Goal: Task Accomplishment & Management: Complete application form

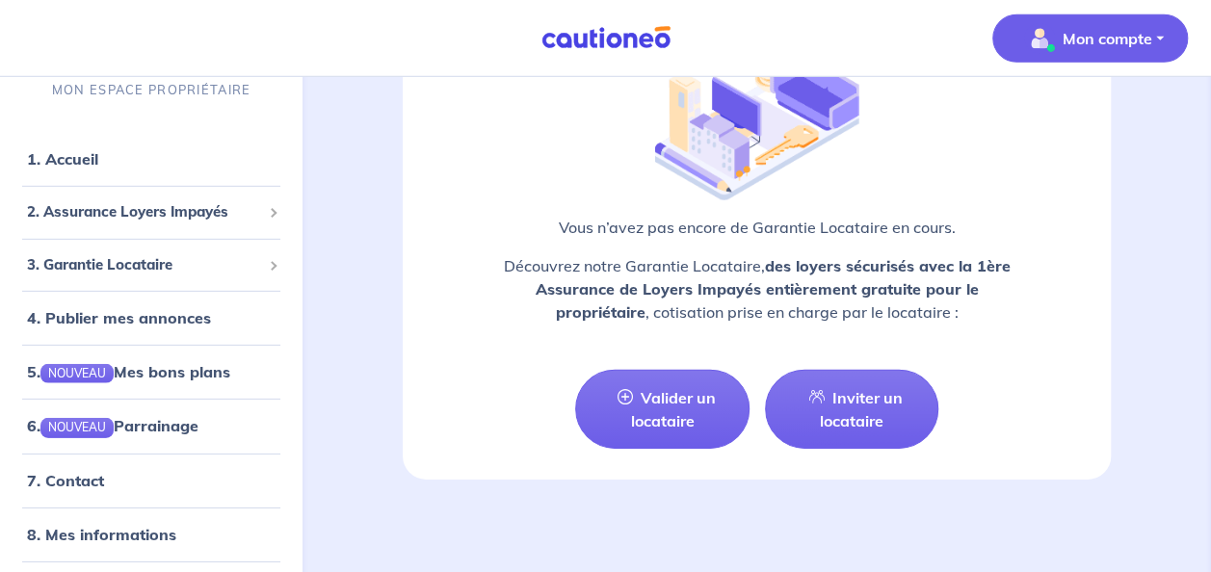
click at [1162, 42] on button "Mon compte" at bounding box center [1091, 38] width 196 height 48
click at [1039, 162] on link "Me déconnecter" at bounding box center [1071, 165] width 155 height 31
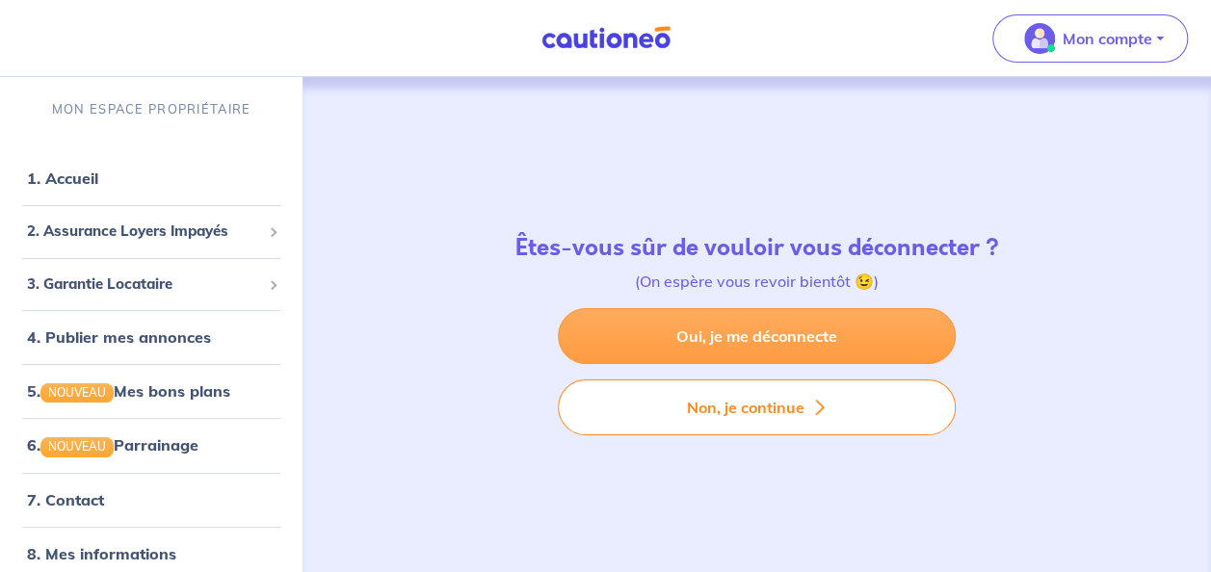
click at [787, 336] on link "Oui, je me déconnecte" at bounding box center [757, 336] width 398 height 56
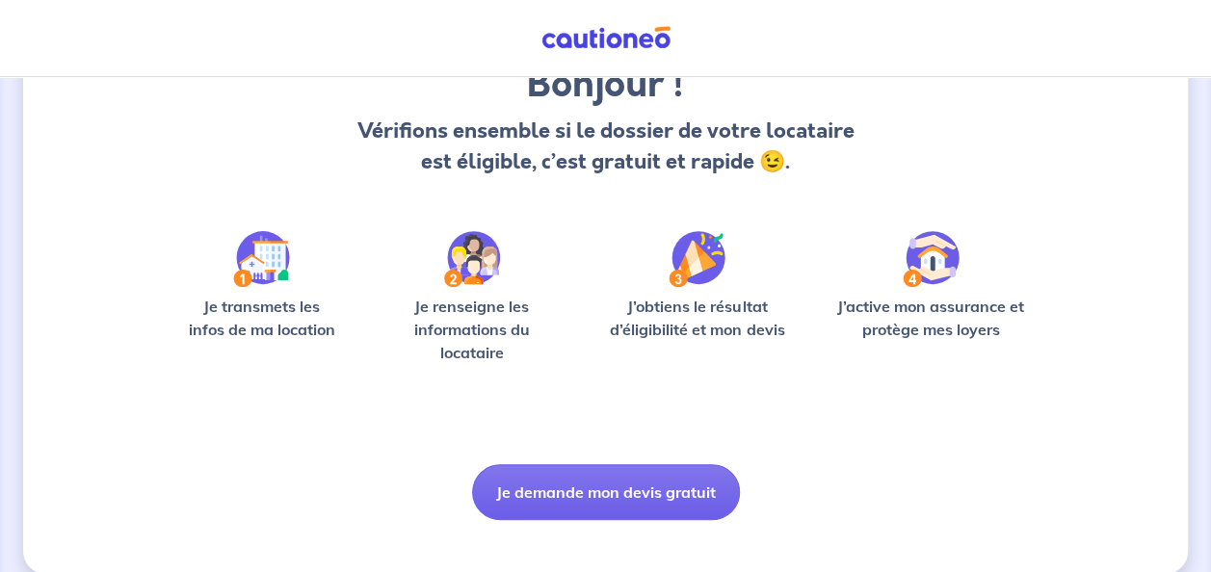
scroll to position [201, 0]
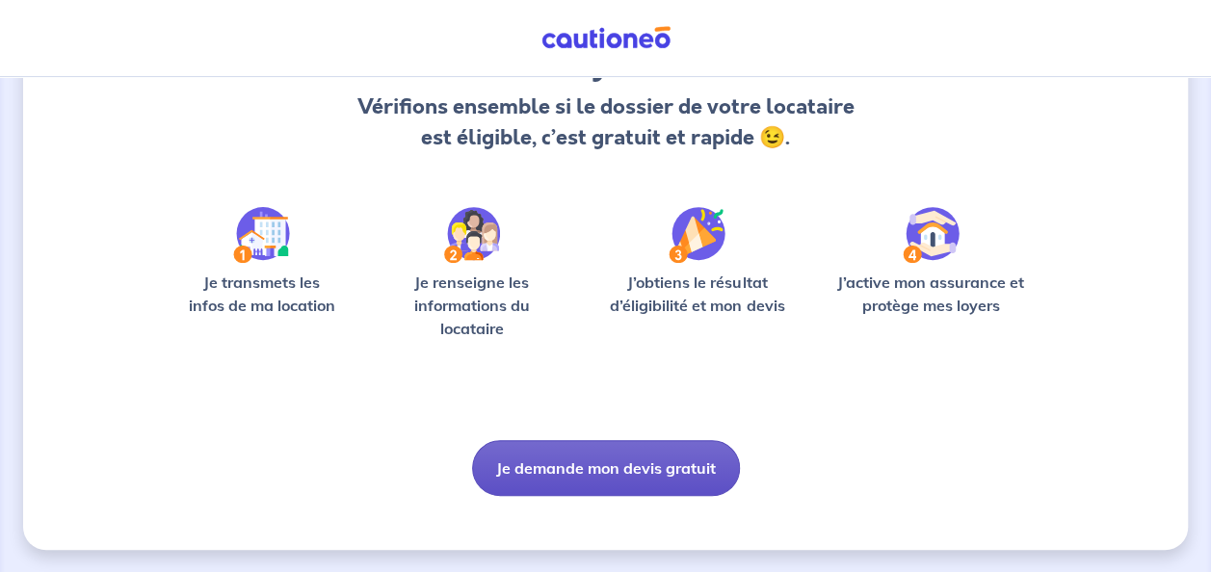
click at [682, 486] on button "Je demande mon devis gratuit" at bounding box center [606, 468] width 268 height 56
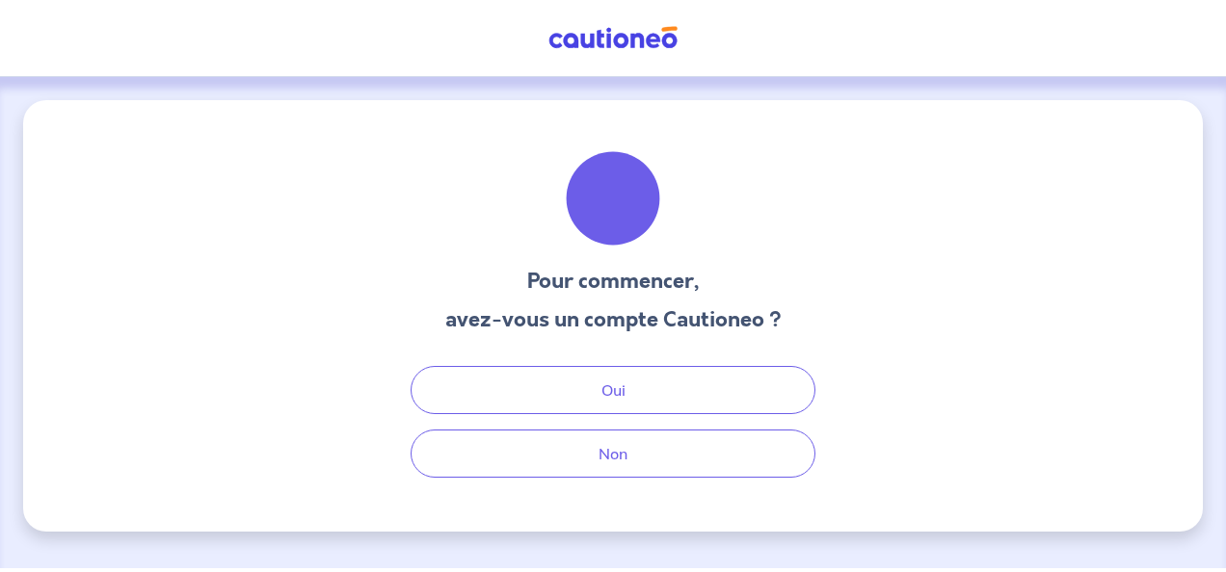
click at [628, 477] on div "Pour commencer, avez-vous un compte Cautioneo ? Oui Non" at bounding box center [613, 316] width 1180 height 432
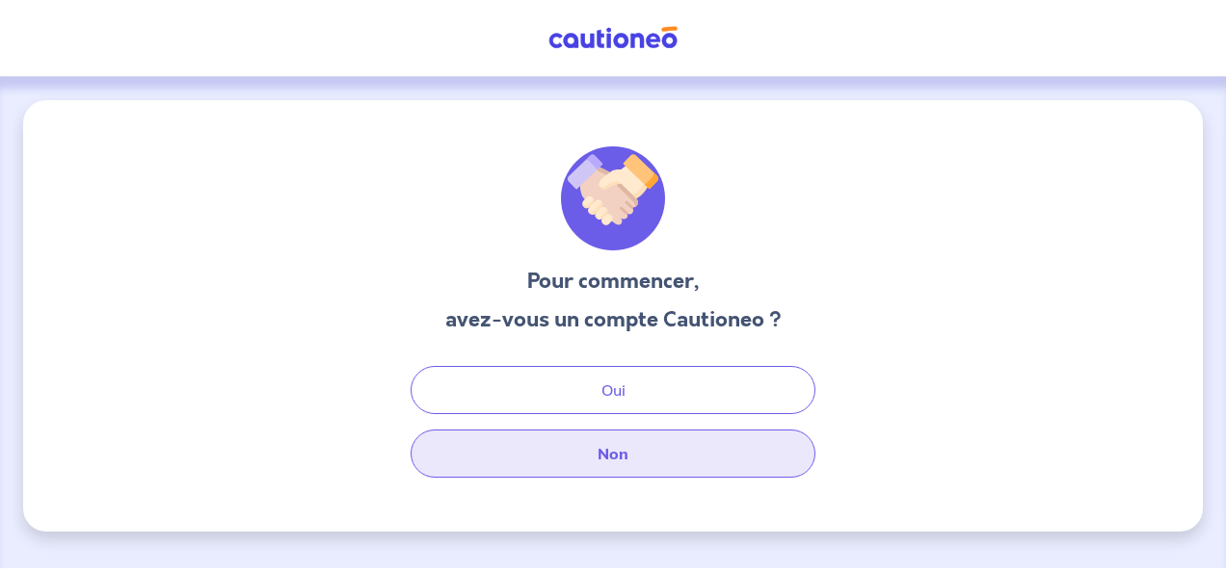
click at [653, 441] on button "Non" at bounding box center [613, 454] width 405 height 48
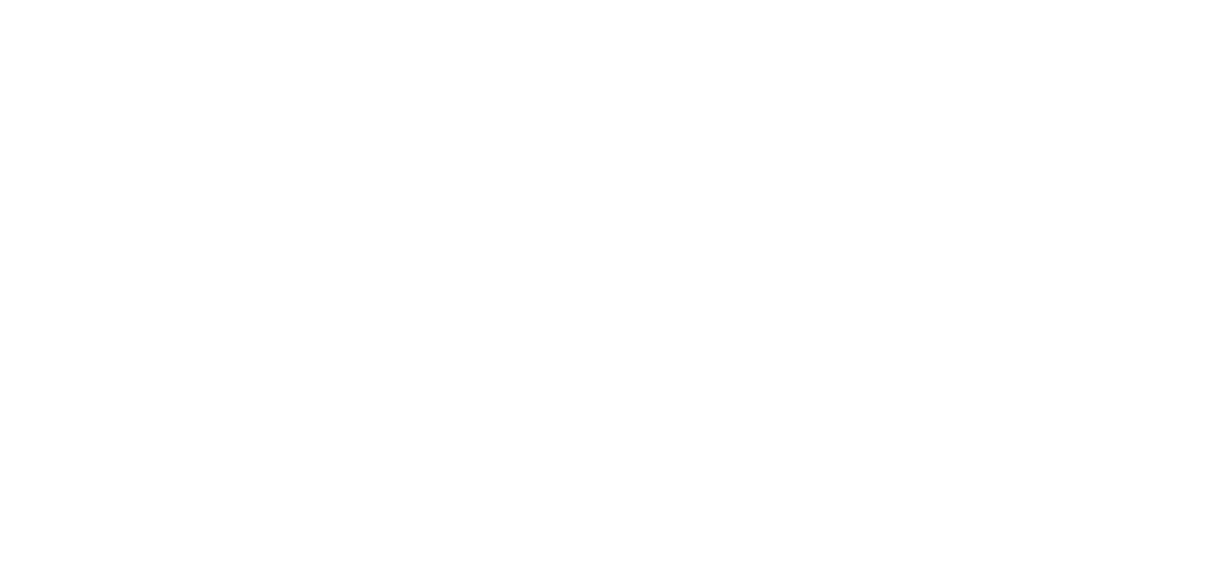
select select "FR"
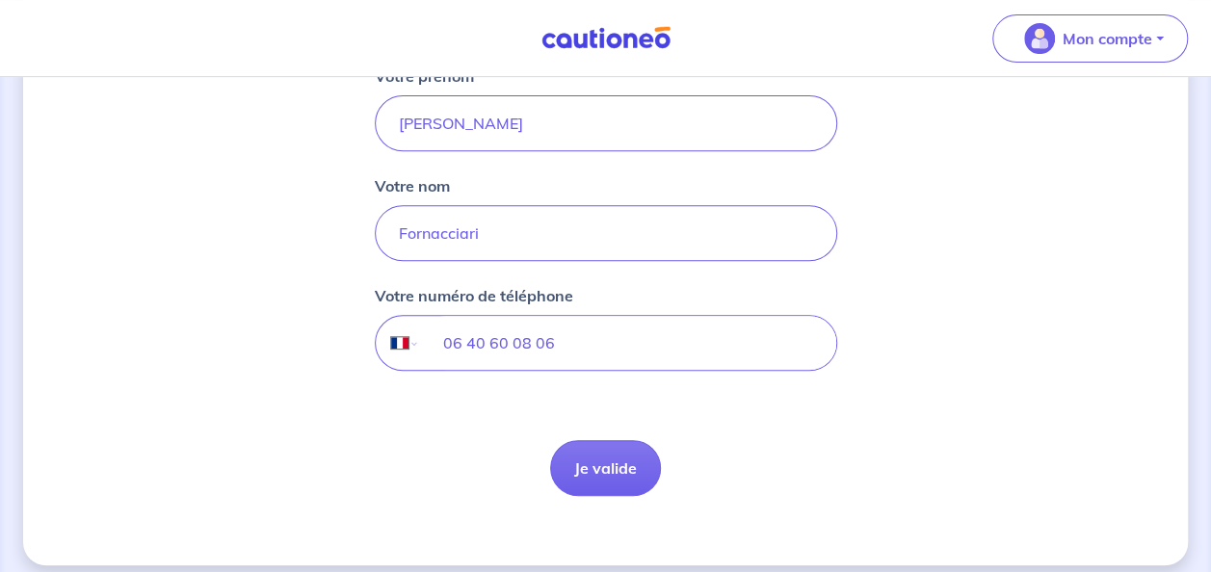
scroll to position [324, 0]
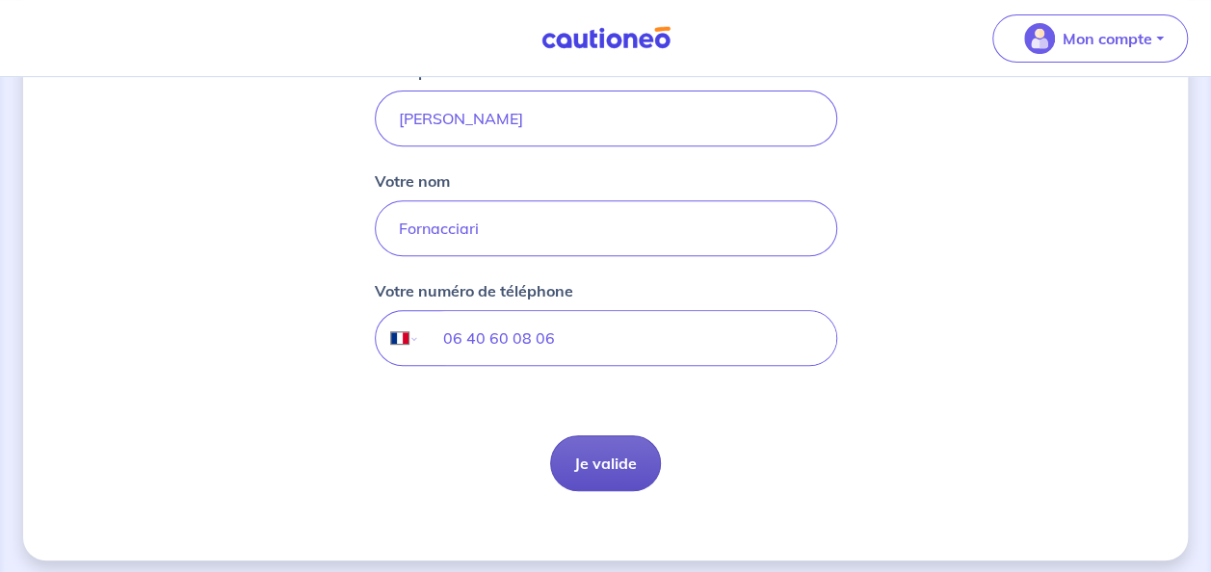
click at [619, 468] on button "Je valide" at bounding box center [605, 464] width 111 height 56
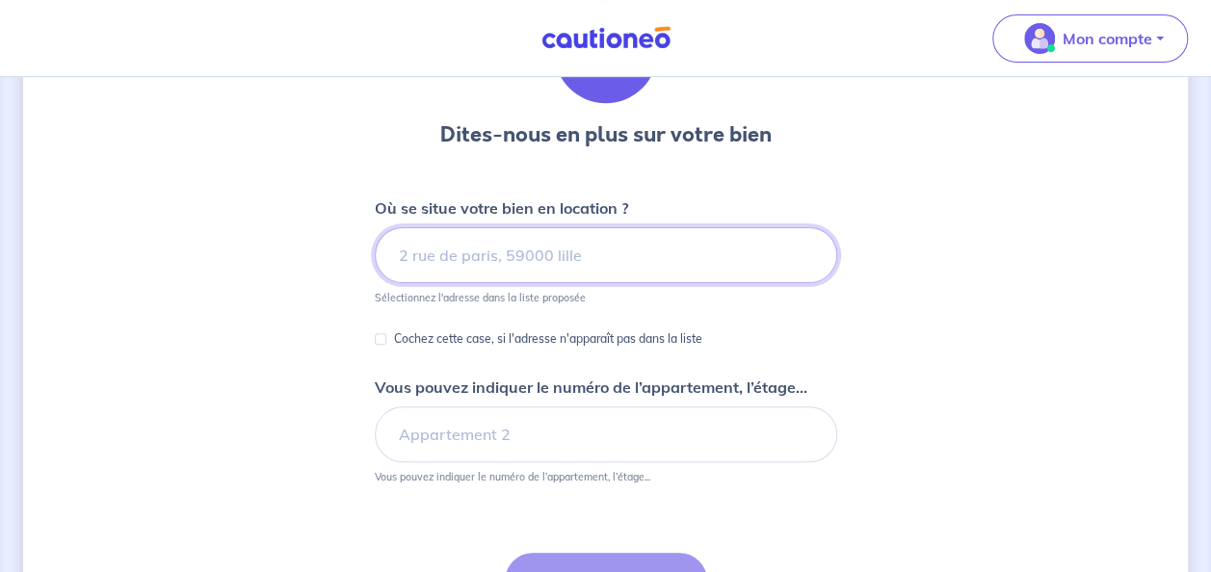
scroll to position [152, 0]
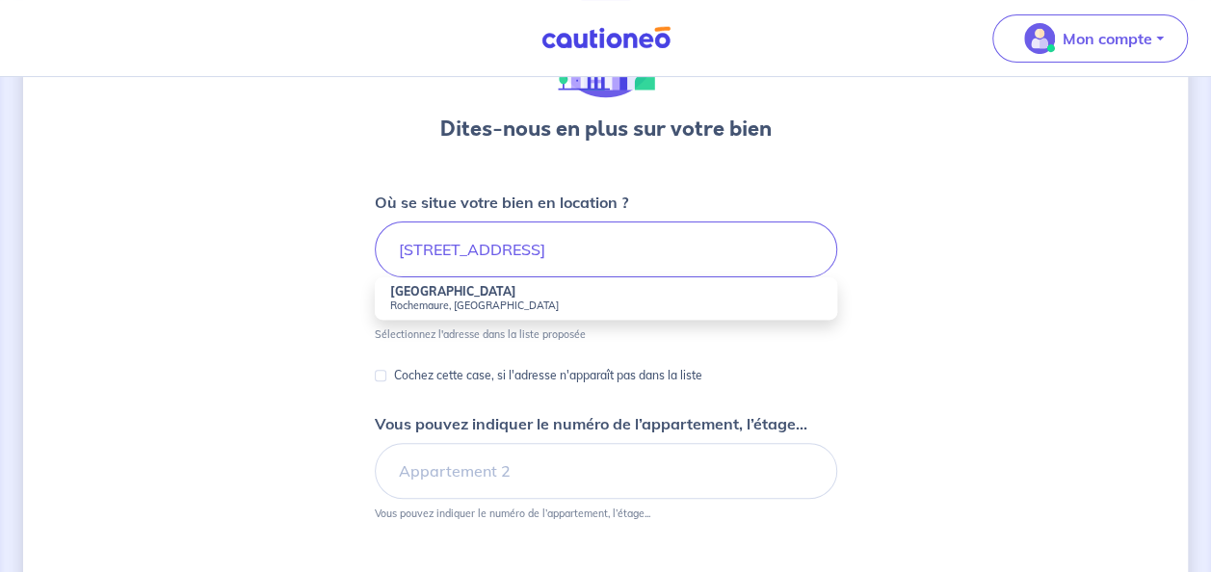
click at [482, 300] on small "Rochemaure, France" at bounding box center [606, 305] width 432 height 13
type input "151 Chemin de Malarias, Rochemaure, France"
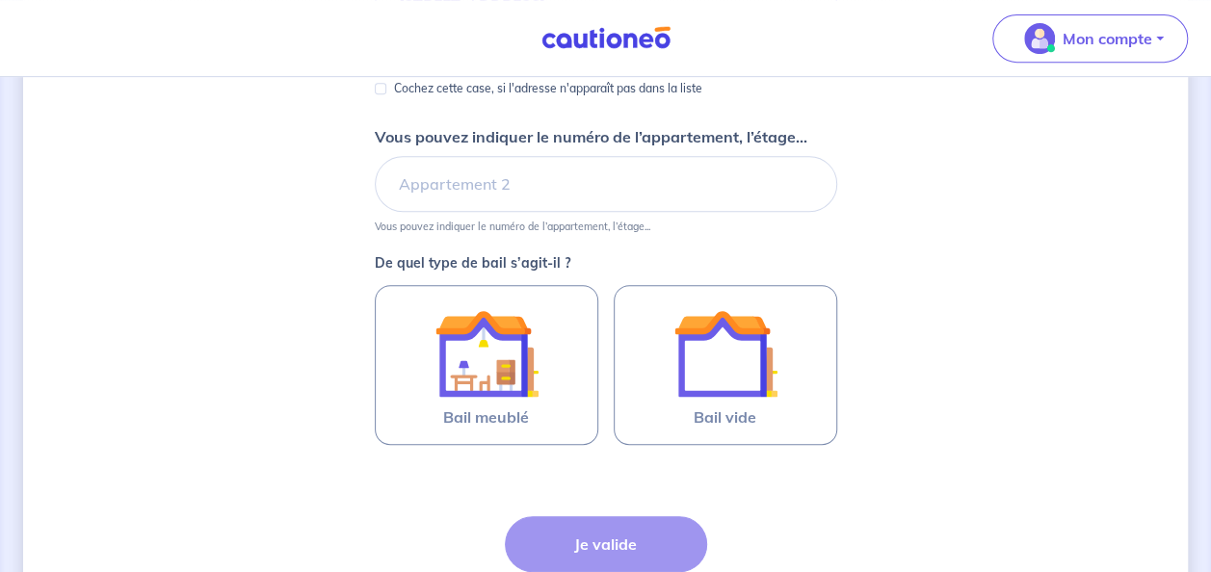
scroll to position [399, 0]
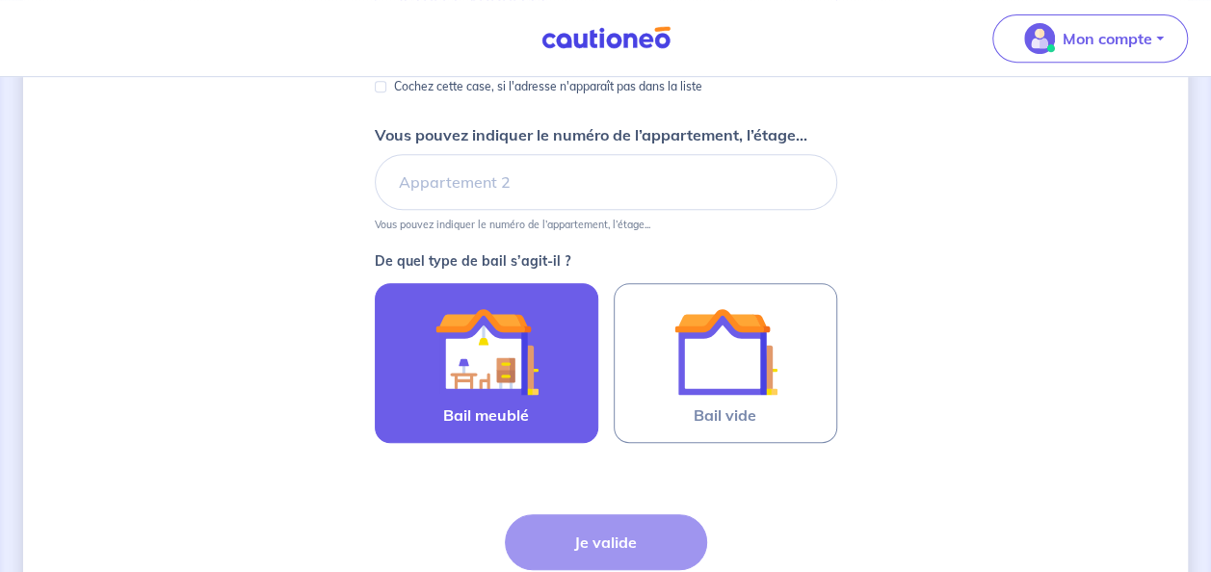
click at [532, 364] on img at bounding box center [487, 352] width 104 height 104
click at [0, 0] on input "Bail meublé" at bounding box center [0, 0] width 0 height 0
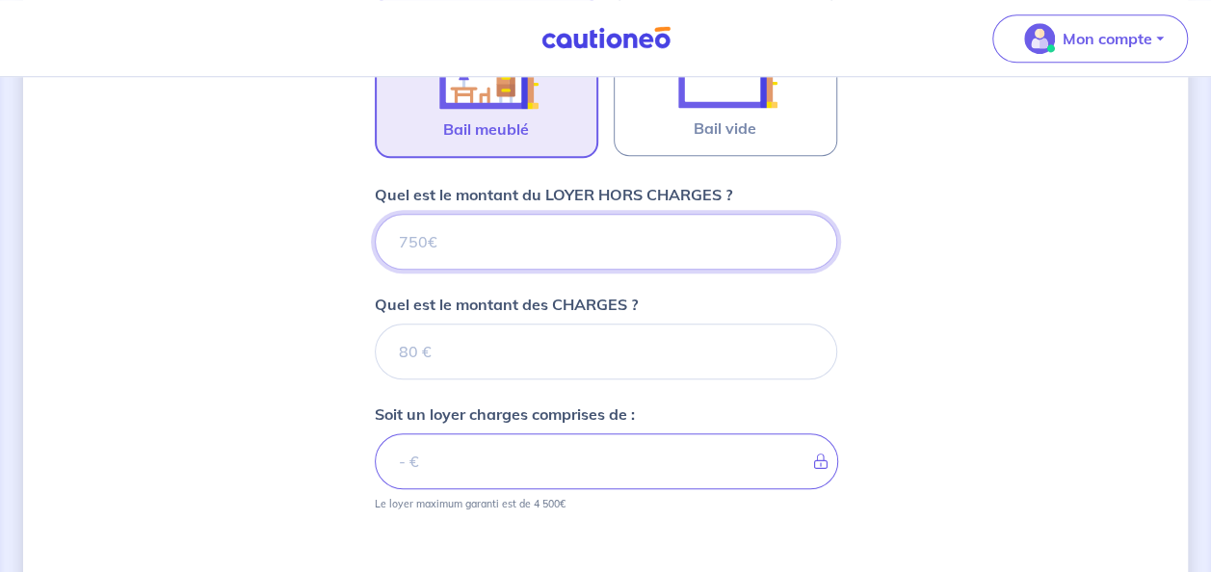
scroll to position [671, 0]
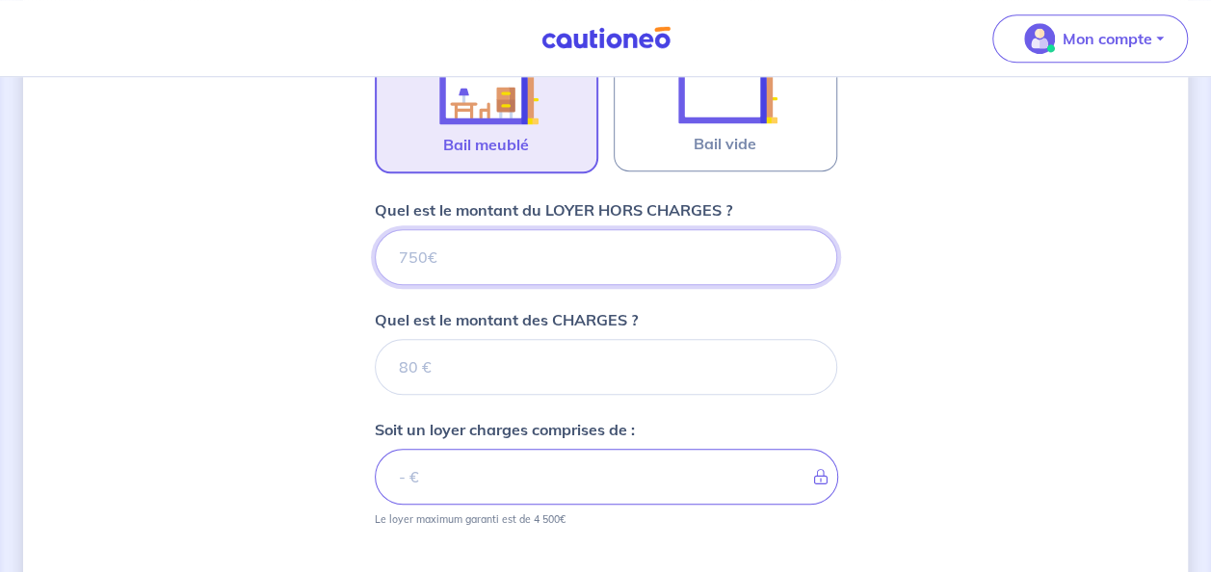
type input "4"
type input "400"
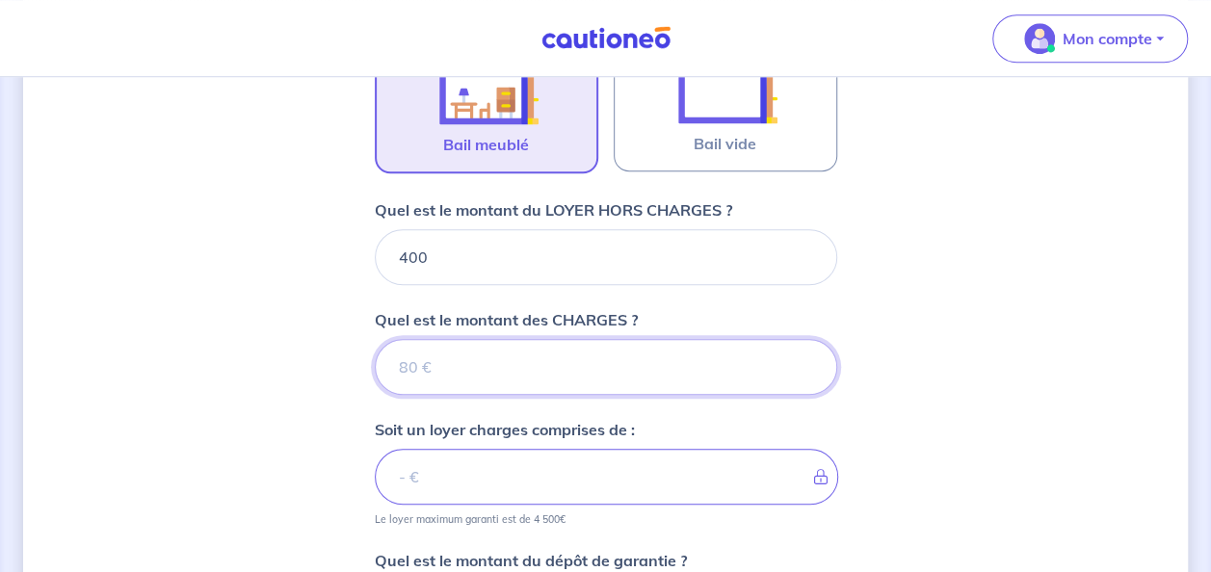
click at [420, 365] on input "Quel est le montant des CHARGES ?" at bounding box center [606, 367] width 463 height 56
type input "0"
type input "400"
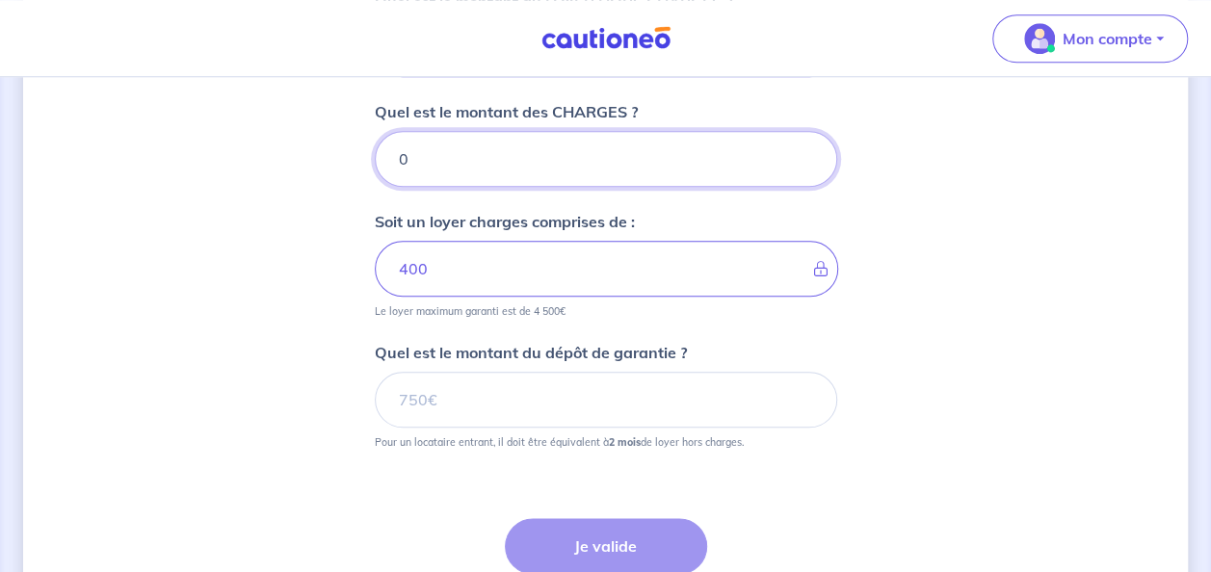
scroll to position [891, 0]
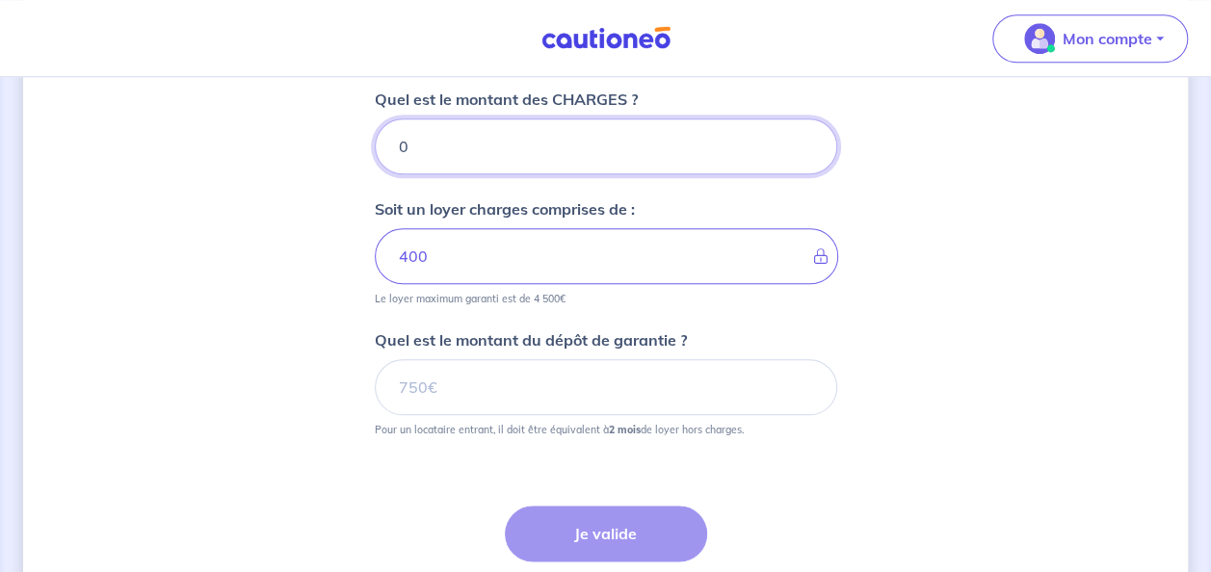
type input "0"
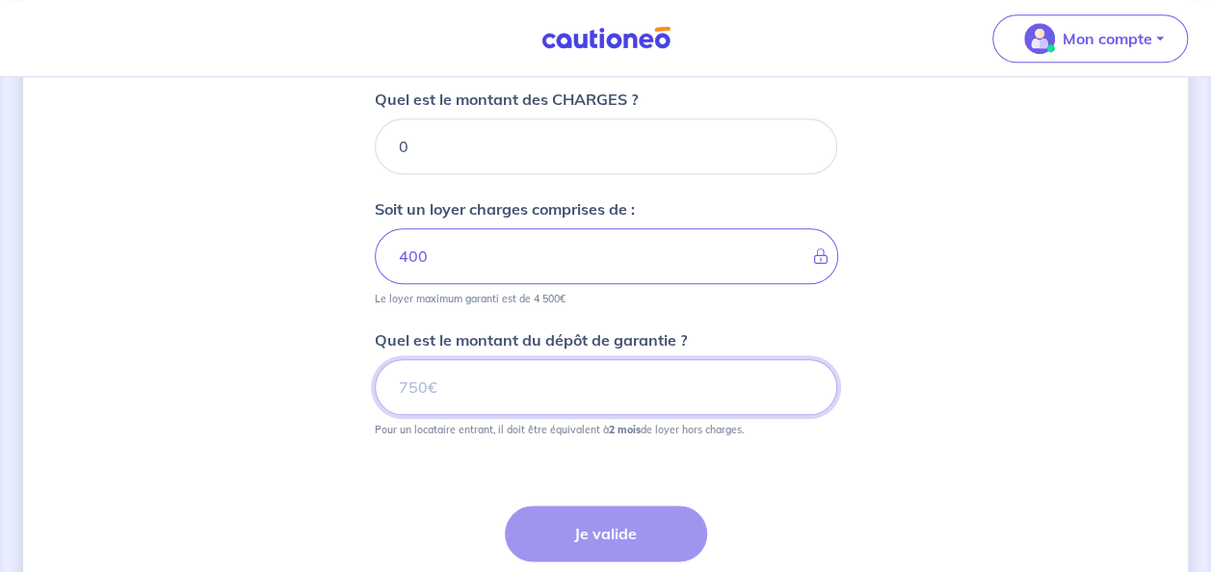
click at [512, 390] on input "Quel est le montant du dépôt de garantie ?" at bounding box center [606, 387] width 463 height 56
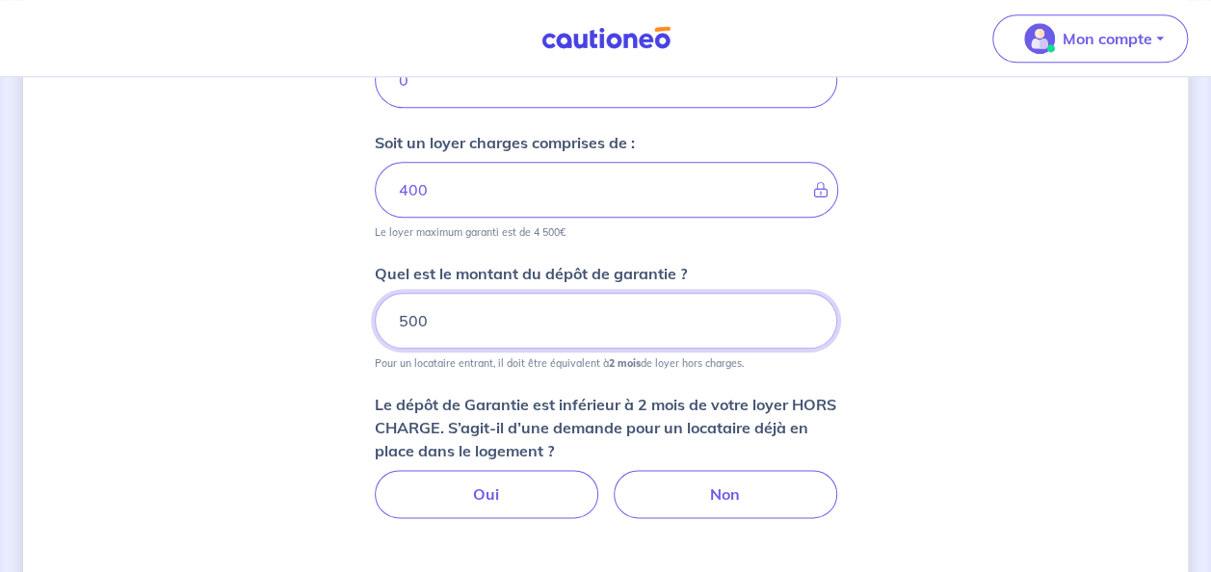
scroll to position [954, 0]
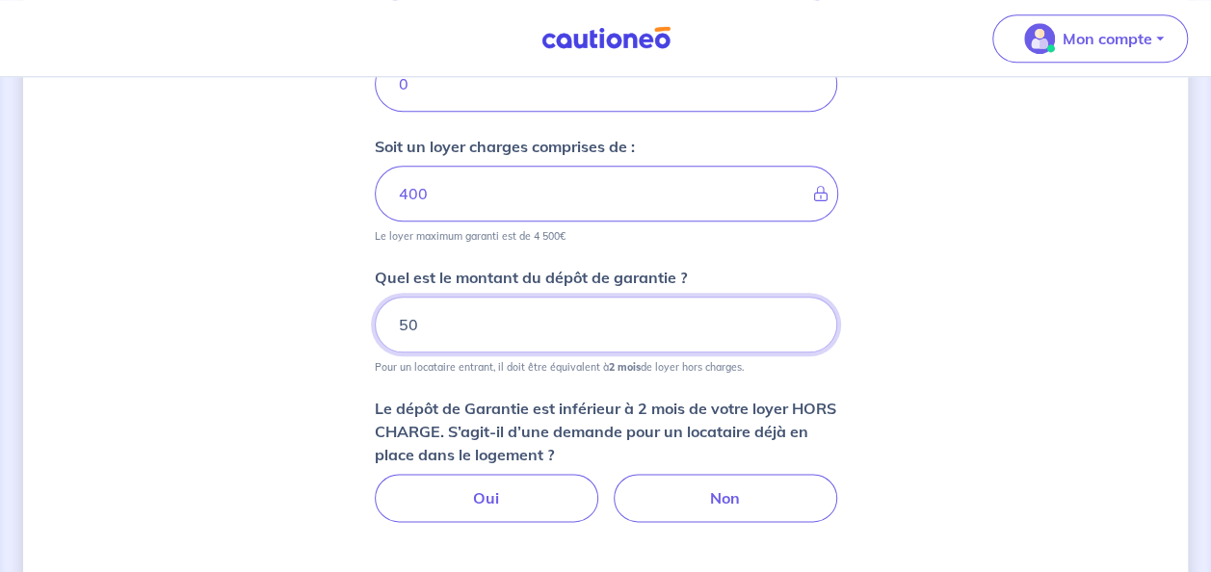
type input "5"
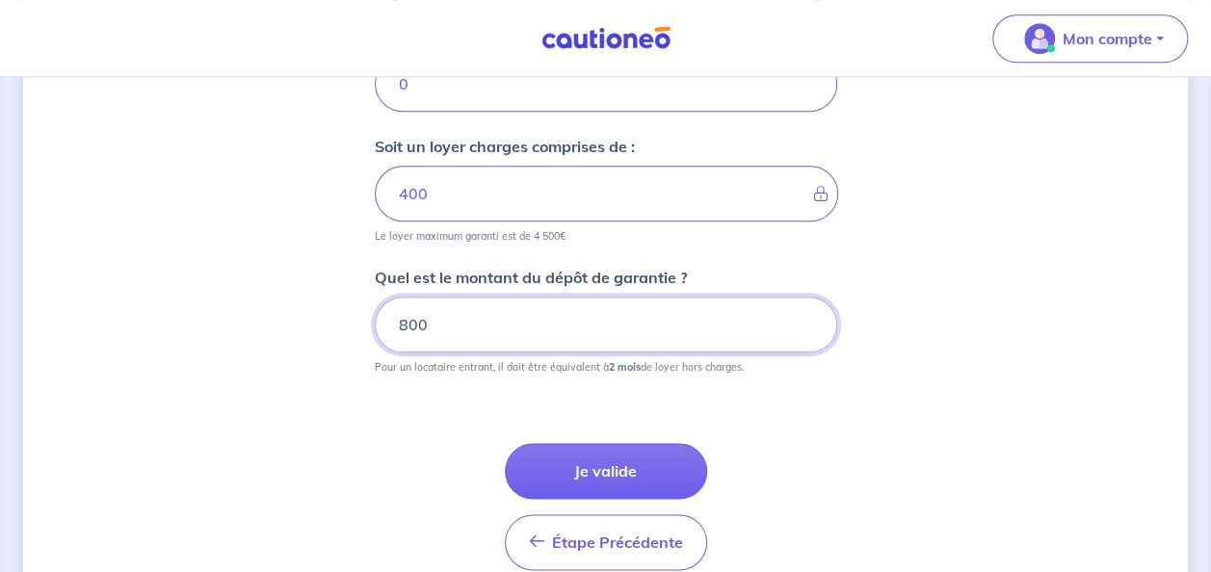
click at [436, 312] on input "800" at bounding box center [606, 325] width 463 height 56
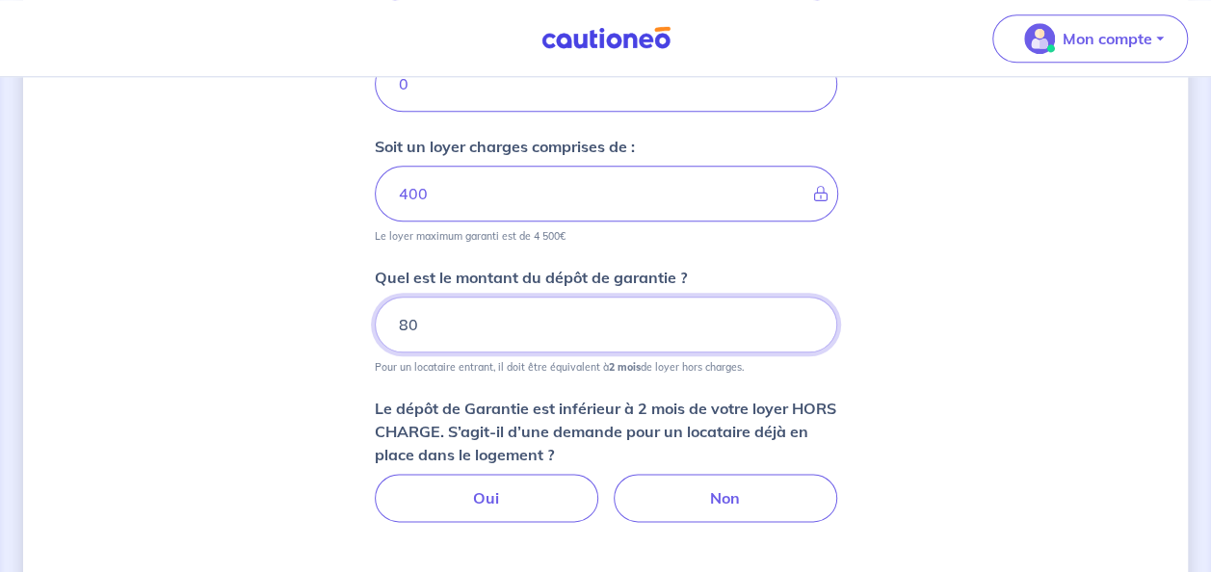
type input "8"
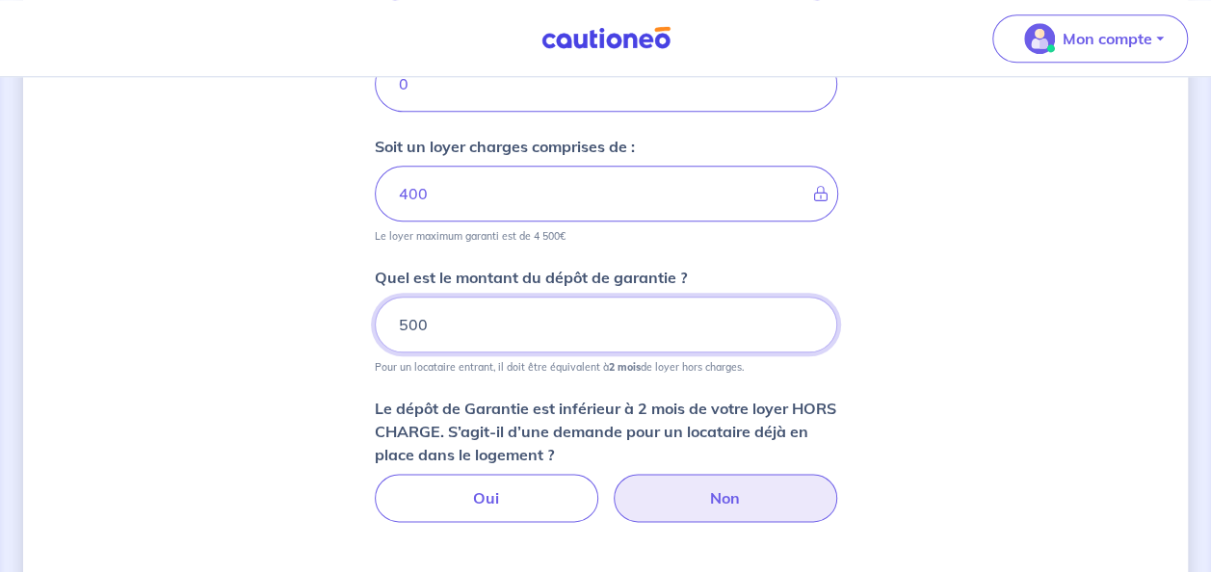
type input "500"
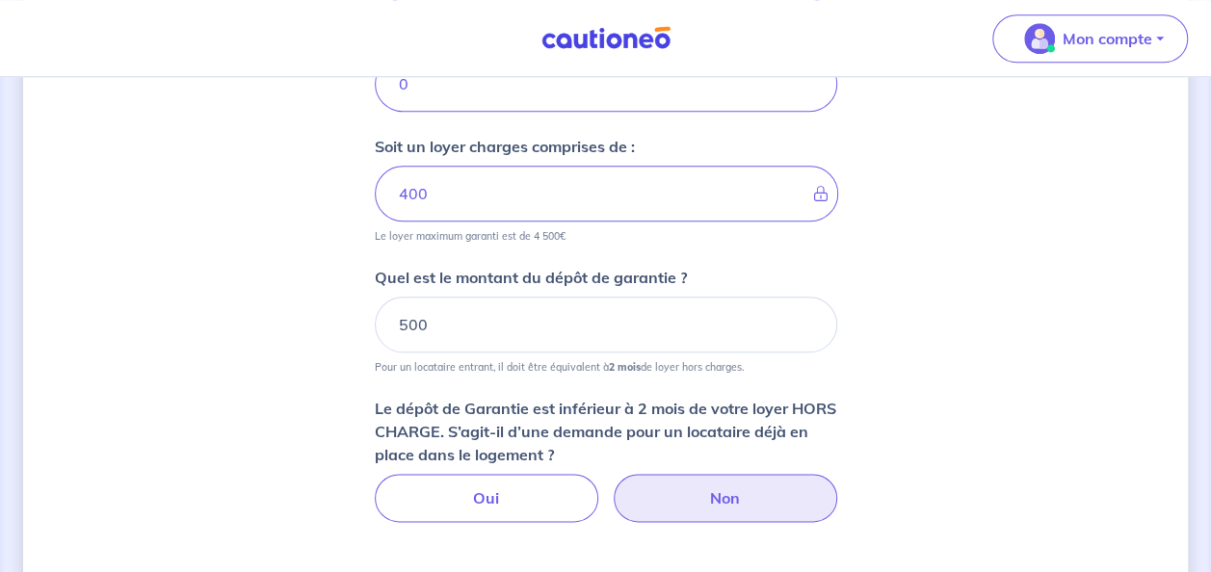
click at [676, 490] on label "Non" at bounding box center [726, 498] width 224 height 48
click at [612, 487] on input "Non" at bounding box center [605, 480] width 13 height 13
radio input "true"
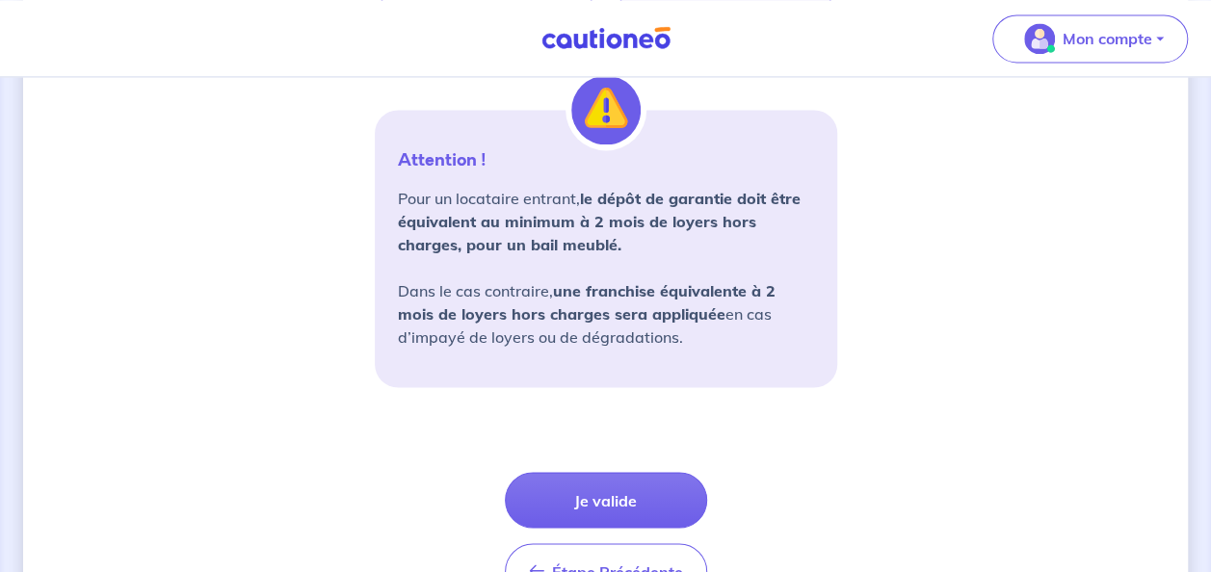
scroll to position [1454, 0]
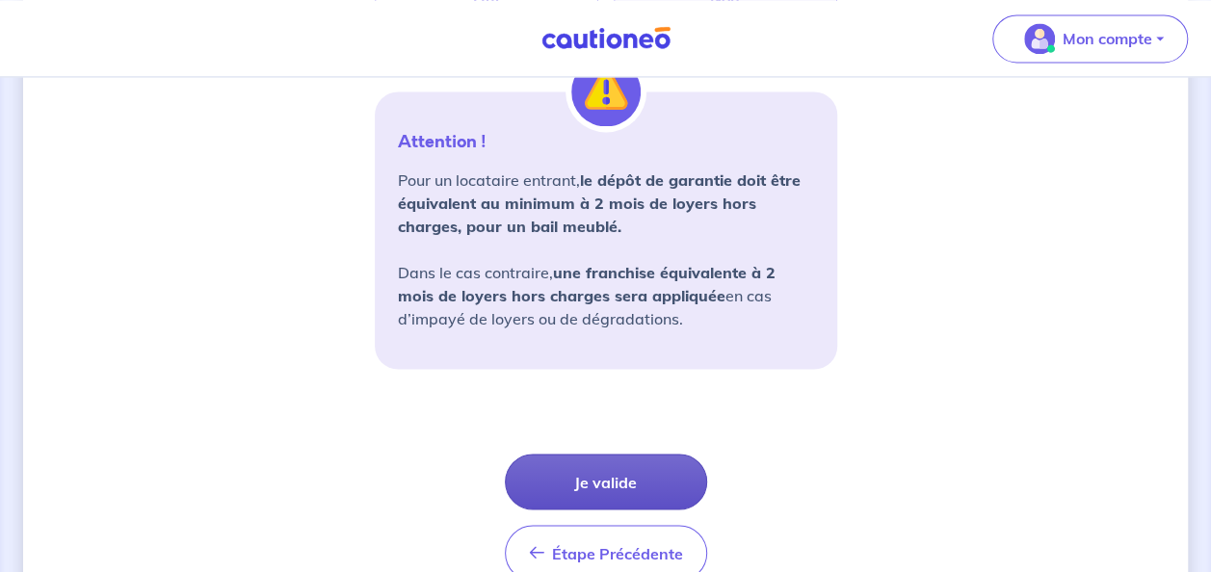
click at [617, 467] on button "Je valide" at bounding box center [606, 482] width 202 height 56
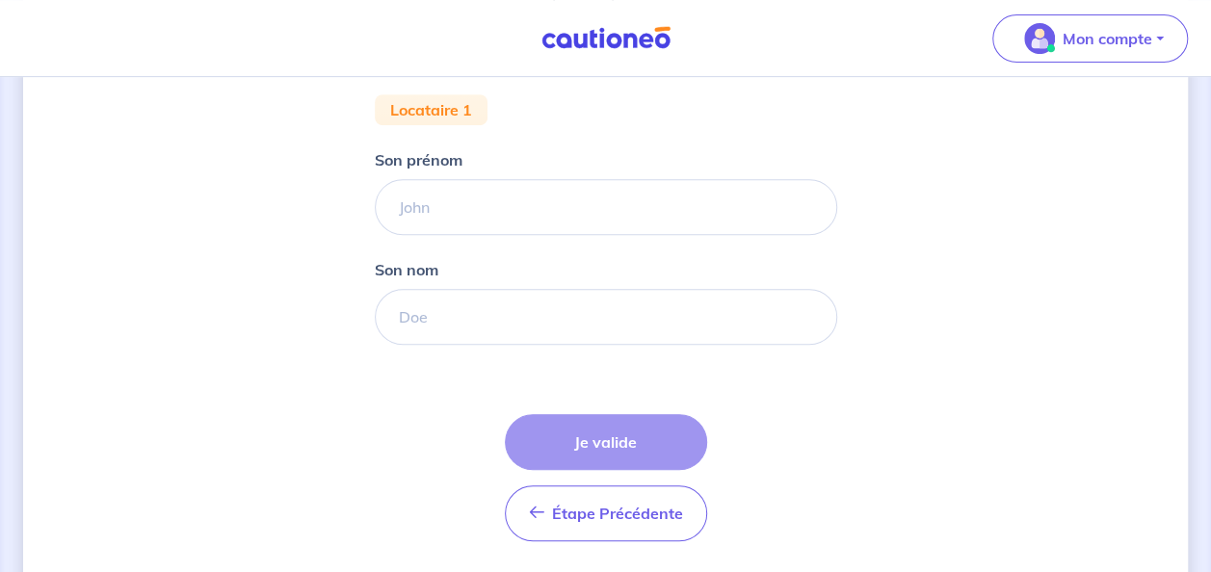
scroll to position [431, 0]
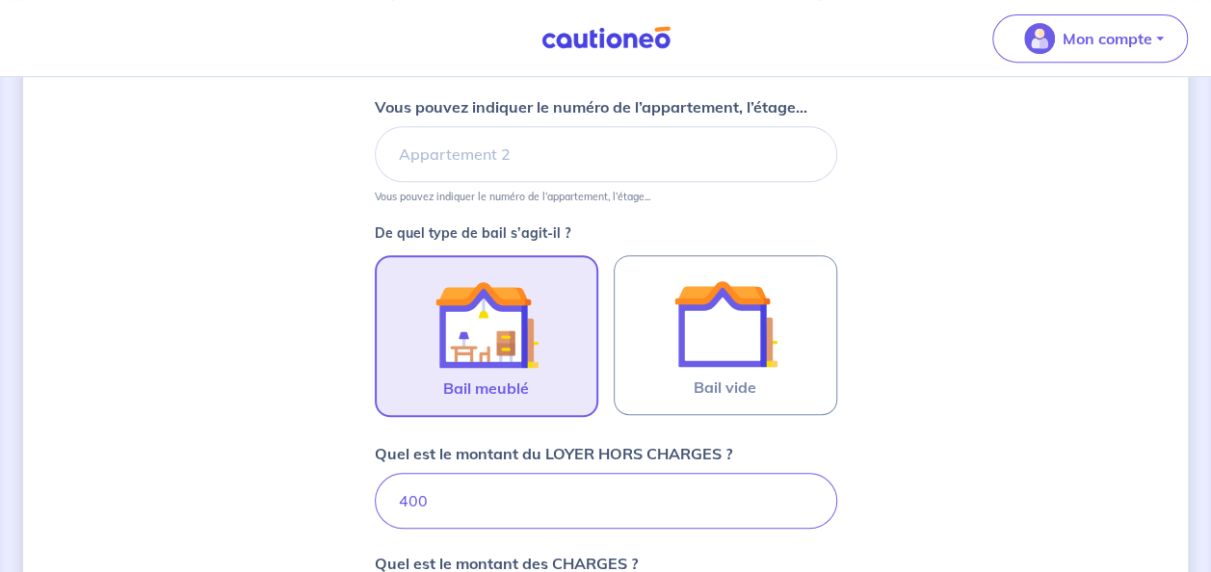
scroll to position [432, 0]
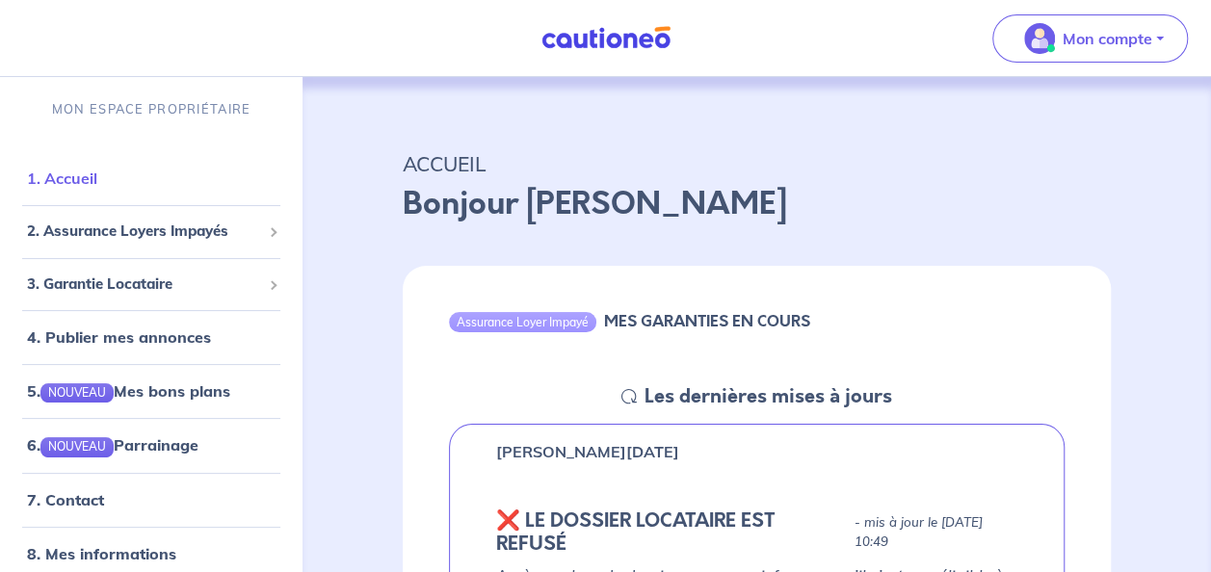
click at [72, 169] on link "1. Accueil" at bounding box center [62, 178] width 70 height 19
click at [146, 391] on link "5. NOUVEAU Mes bons plans" at bounding box center [127, 391] width 200 height 19
